Goal: Check status: Check status

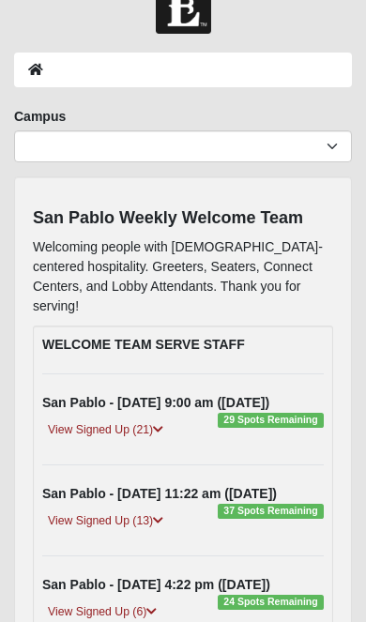
scroll to position [56, 0]
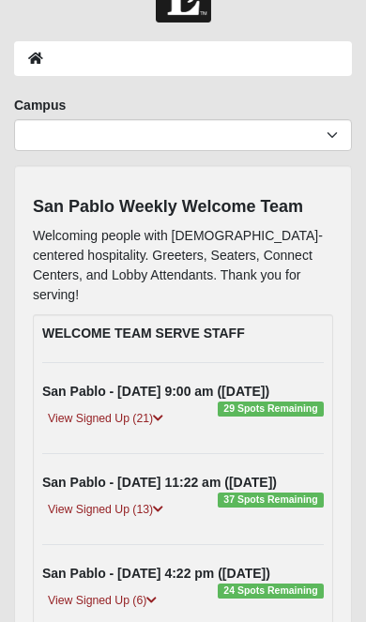
click at [72, 409] on link "View Signed Up (21)" at bounding box center [105, 419] width 127 height 20
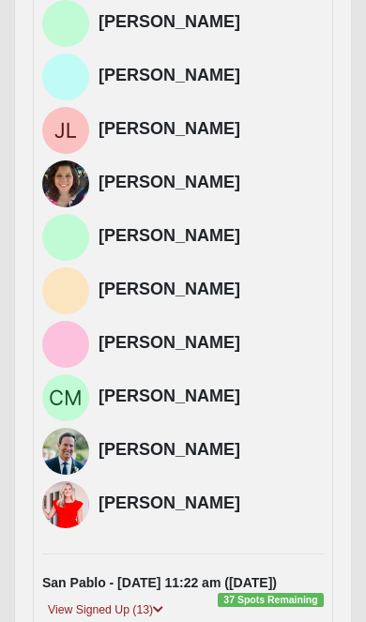
scroll to position [1124, 0]
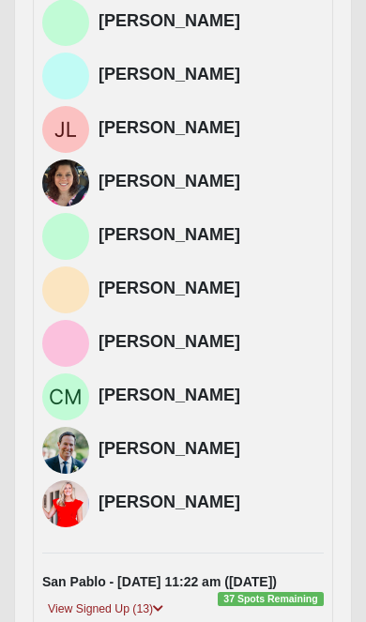
click at [148, 600] on link "View Signed Up (13)" at bounding box center [105, 610] width 127 height 20
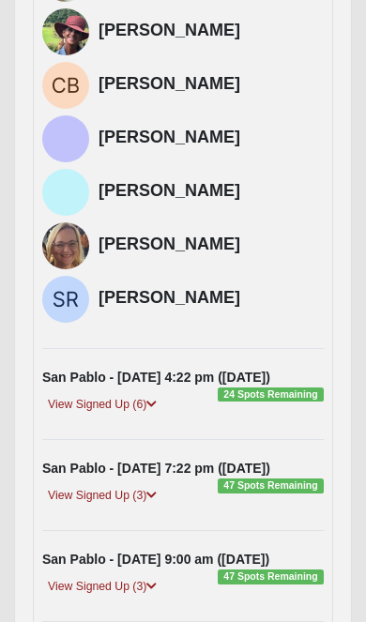
scroll to position [2131, 0]
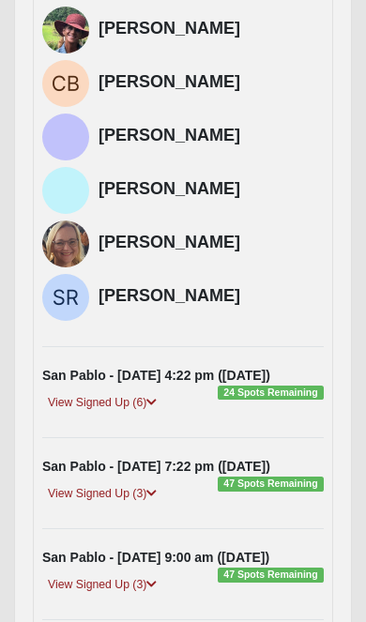
click at [140, 484] on link "View Signed Up (3)" at bounding box center [102, 494] width 120 height 20
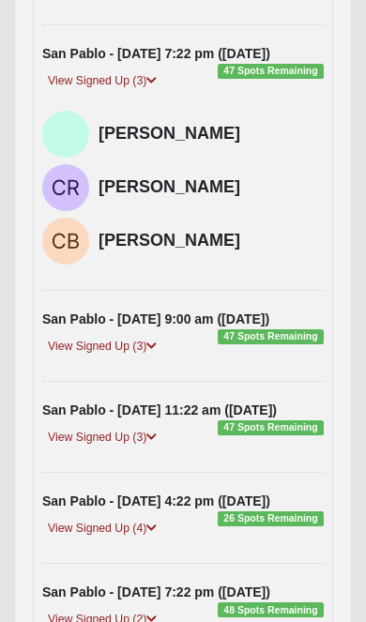
scroll to position [2549, 0]
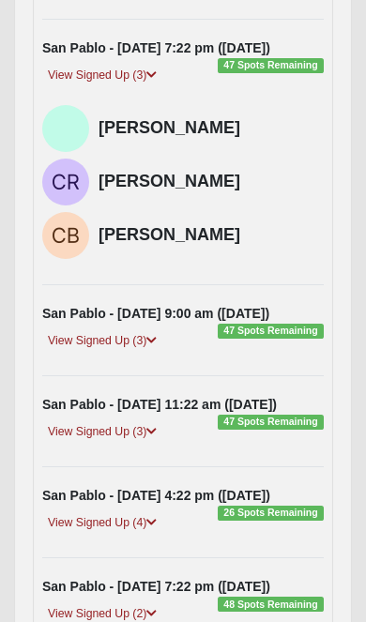
click at [131, 331] on link "View Signed Up (3)" at bounding box center [102, 341] width 120 height 20
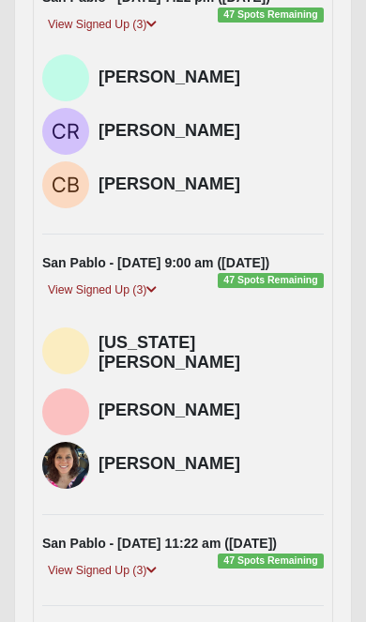
scroll to position [2602, 0]
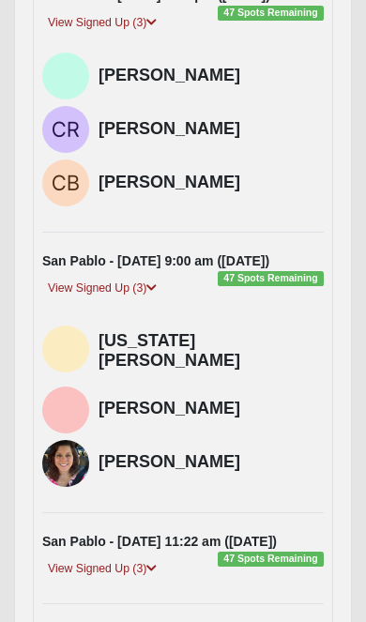
click at [142, 559] on div "View Signed Up (3)" at bounding box center [183, 571] width 310 height 25
click at [152, 563] on icon at bounding box center [151, 568] width 10 height 11
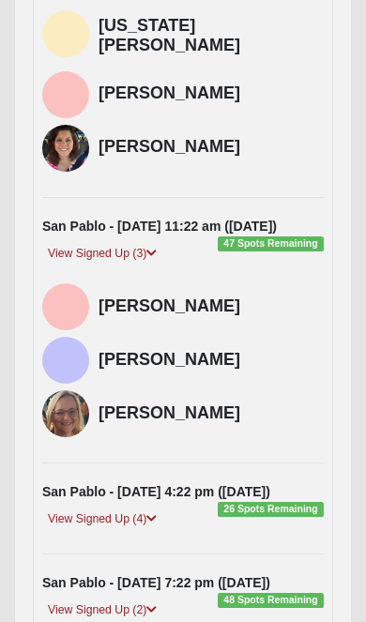
scroll to position [2928, 0]
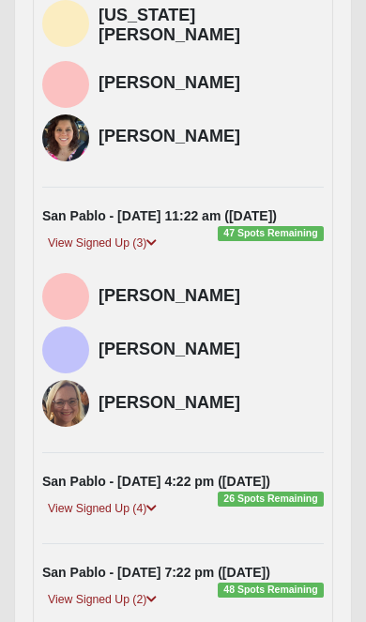
click at [145, 590] on link "View Signed Up (2)" at bounding box center [102, 600] width 120 height 20
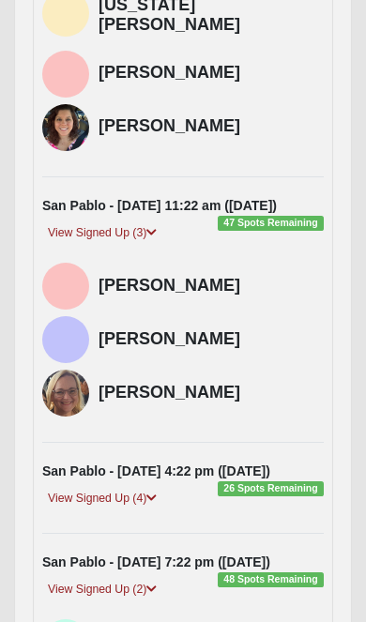
scroll to position [2938, 0]
click at [145, 489] on link "View Signed Up (4)" at bounding box center [102, 499] width 120 height 20
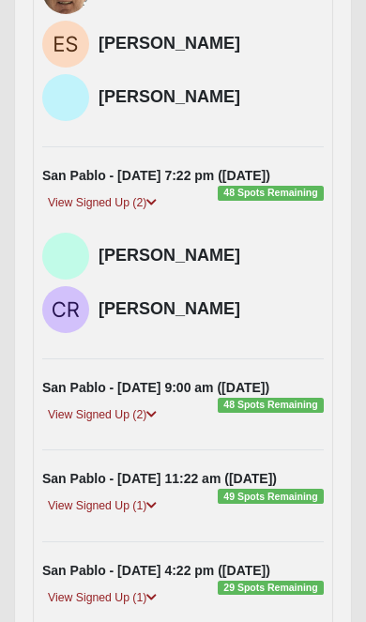
scroll to position [3563, 0]
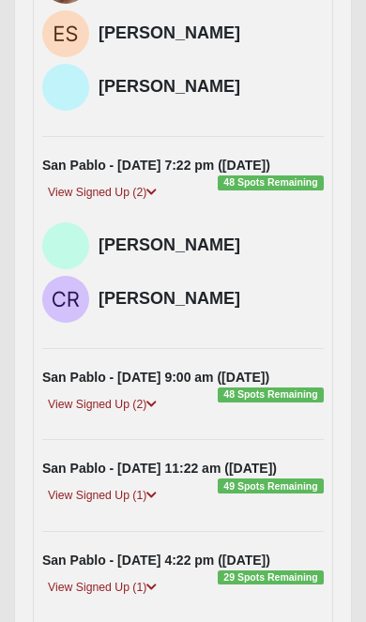
click at [130, 486] on link "View Signed Up (1)" at bounding box center [102, 496] width 120 height 20
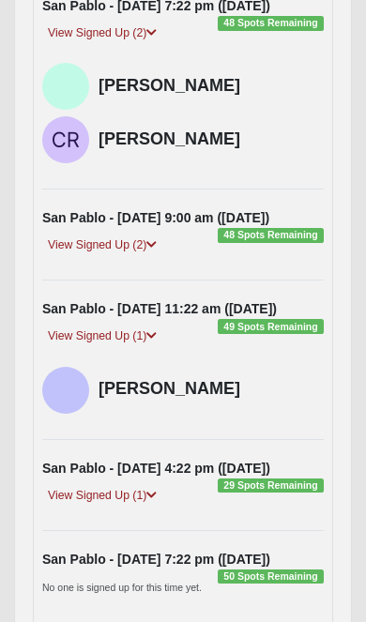
scroll to position [3731, 0]
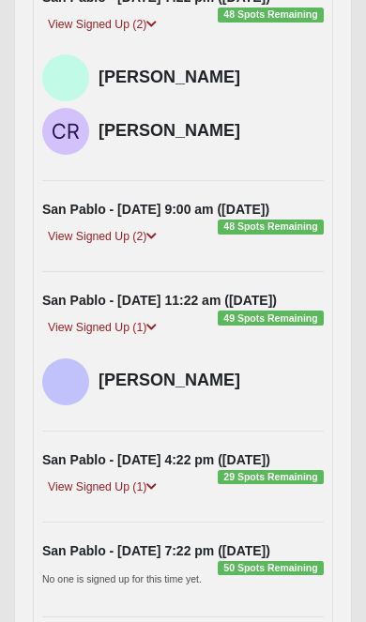
click at [130, 478] on link "View Signed Up (1)" at bounding box center [102, 488] width 120 height 20
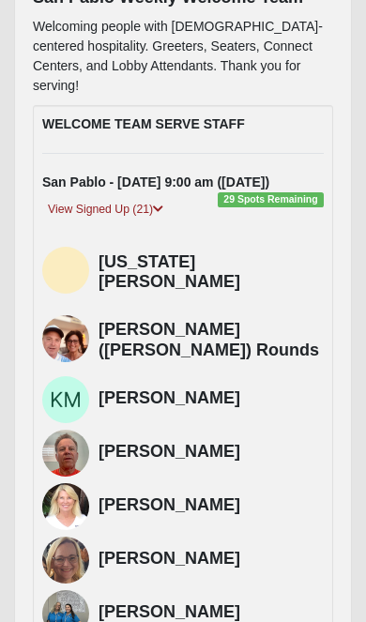
scroll to position [265, 0]
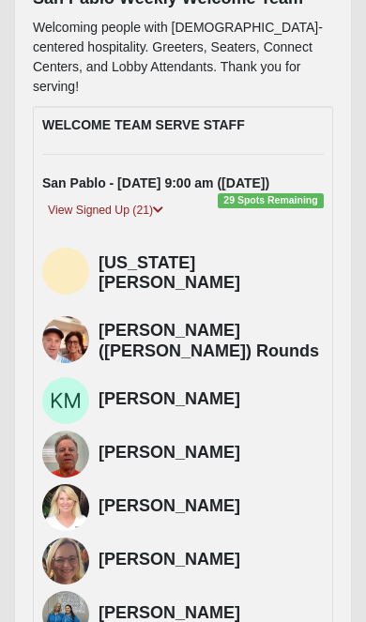
click at [68, 591] on img at bounding box center [65, 614] width 47 height 47
click at [162, 603] on h4 "[PERSON_NAME]" at bounding box center [211, 613] width 225 height 21
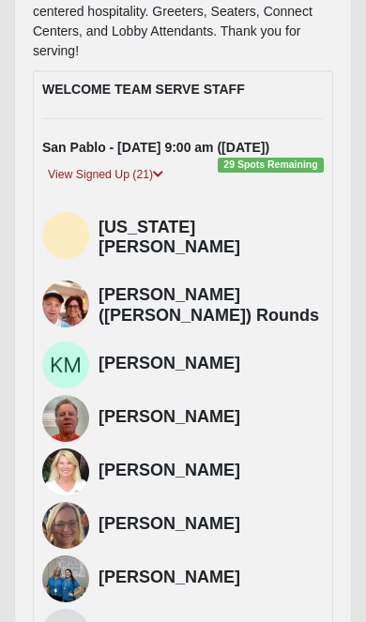
scroll to position [299, 0]
